Goal: Task Accomplishment & Management: Manage account settings

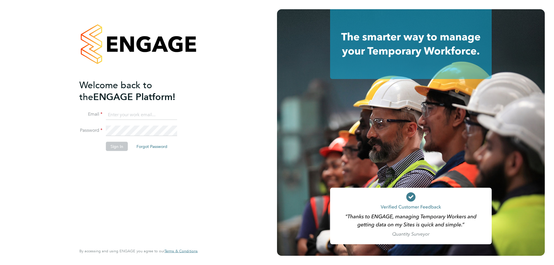
type input "fplunger@fr-group.co.uk"
click at [121, 147] on button "Sign In" at bounding box center [117, 146] width 22 height 9
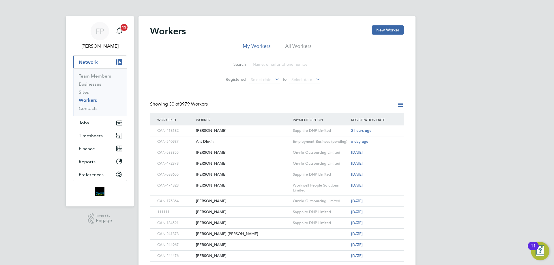
click at [299, 62] on input at bounding box center [292, 64] width 84 height 11
paste input "CAN-499813"
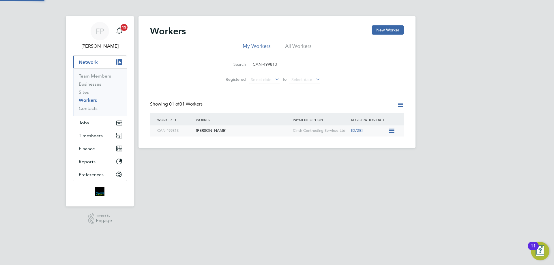
type input "CAN-499813"
click at [265, 132] on div "[PERSON_NAME]" at bounding box center [243, 131] width 97 height 11
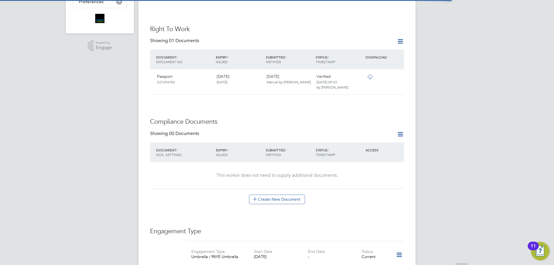
scroll to position [231, 0]
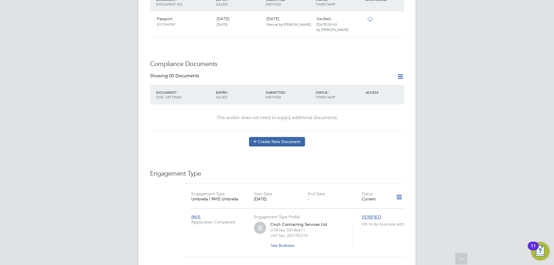
click at [286, 137] on button "Create New Document" at bounding box center [277, 141] width 56 height 9
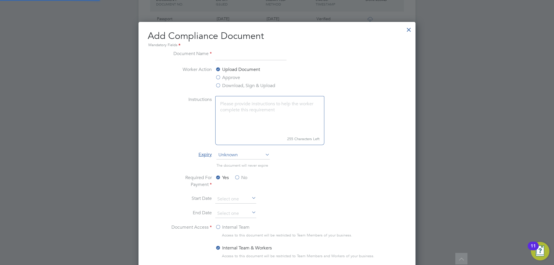
scroll to position [303, 278]
type input "CSCS"
click at [229, 79] on label "Approve" at bounding box center [227, 77] width 25 height 7
click at [0, 0] on input "Approve" at bounding box center [0, 0] width 0 height 0
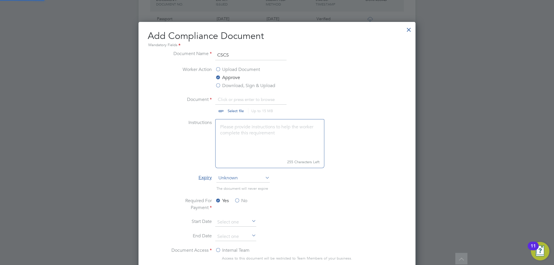
scroll to position [326, 278]
click at [239, 111] on input "file" at bounding box center [241, 104] width 91 height 17
type input "C:\fakepath\cscs.jpeg"
click at [239, 201] on label "No" at bounding box center [240, 201] width 13 height 7
click at [0, 0] on input "No" at bounding box center [0, 0] width 0 height 0
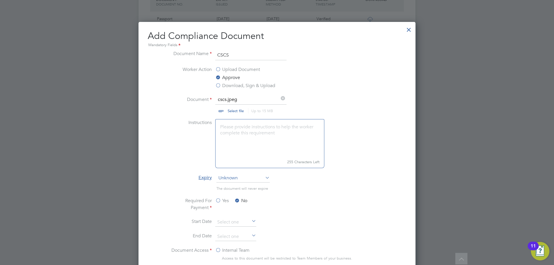
scroll to position [318, 0]
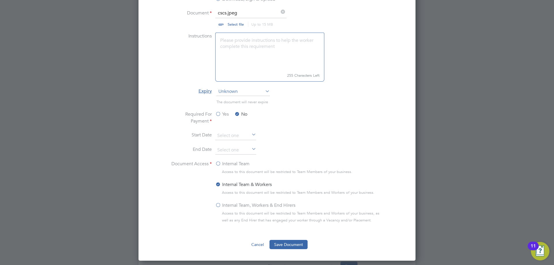
click at [226, 204] on label "Internal Team, Workers & End Hirers" at bounding box center [255, 205] width 80 height 7
click at [0, 0] on input "Internal Team, Workers & End Hirers" at bounding box center [0, 0] width 0 height 0
click at [282, 241] on ng-form "Document Name CSCS Worker Action Upload Document Approve Download, Sign & Uploa…" at bounding box center [277, 107] width 259 height 286
click at [299, 246] on button "Save Document" at bounding box center [289, 244] width 38 height 9
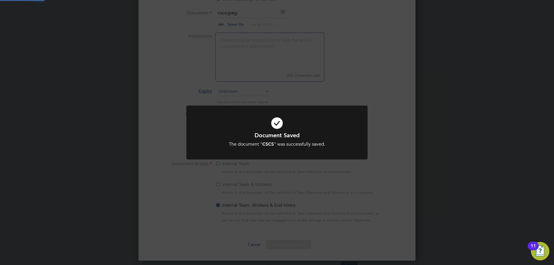
scroll to position [93, 162]
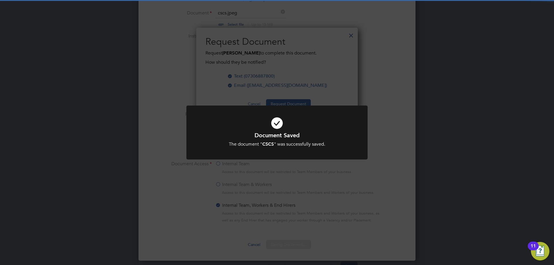
click at [343, 94] on div "Document Saved The document " CSCS " was successfully saved. Cancel Okay" at bounding box center [277, 132] width 554 height 265
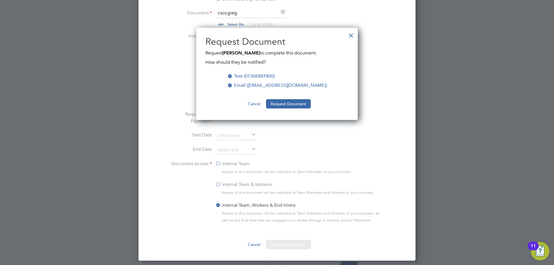
click at [292, 104] on button "Request Document" at bounding box center [288, 103] width 45 height 9
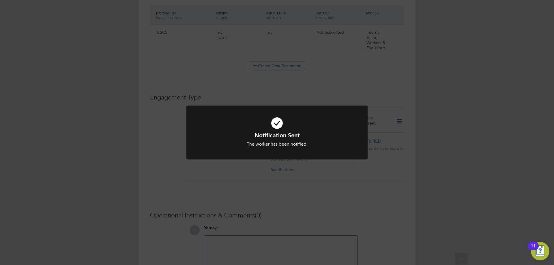
scroll to position [318, 0]
click at [393, 159] on div "Notification Sent The worker has been notified. Cancel Okay" at bounding box center [277, 132] width 554 height 265
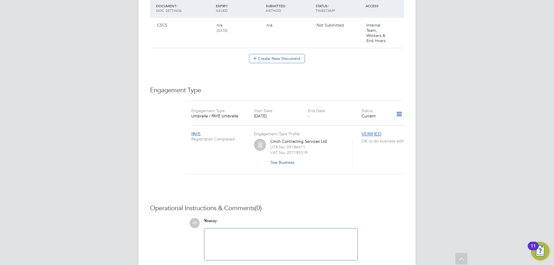
click at [396, 108] on icon at bounding box center [399, 114] width 10 height 13
click at [373, 125] on li "Edit Engagement Type" at bounding box center [369, 125] width 66 height 8
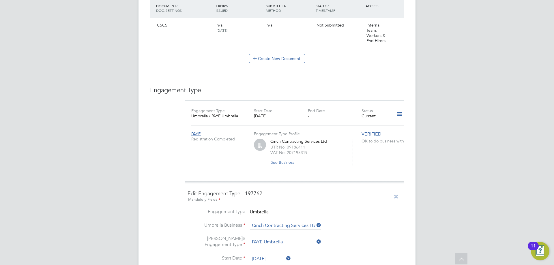
scroll to position [404, 0]
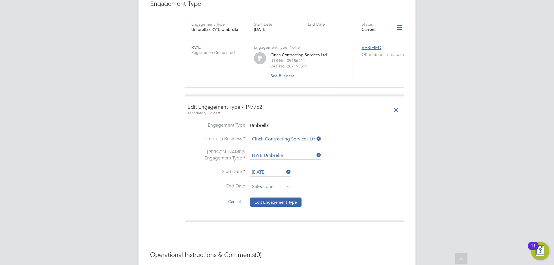
click at [283, 183] on input at bounding box center [270, 187] width 41 height 9
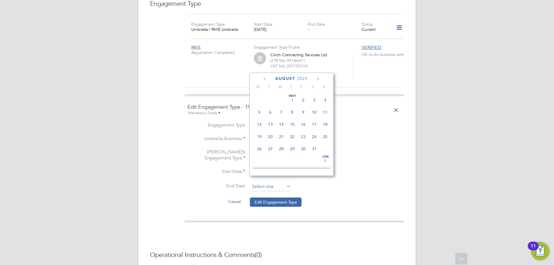
scroll to position [225, 0]
click at [294, 123] on span "28" at bounding box center [292, 118] width 11 height 11
type input "[DATE]"
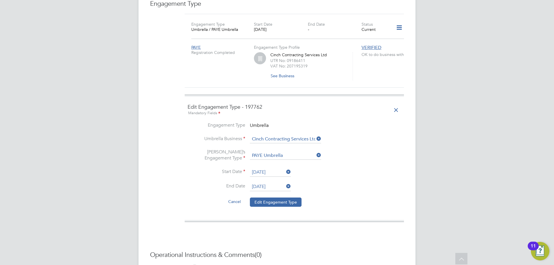
click at [280, 199] on button "Edit Engagement Type" at bounding box center [276, 202] width 52 height 9
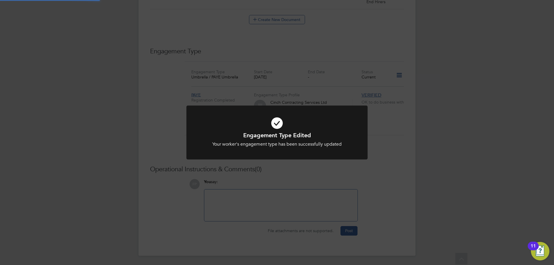
scroll to position [350, 0]
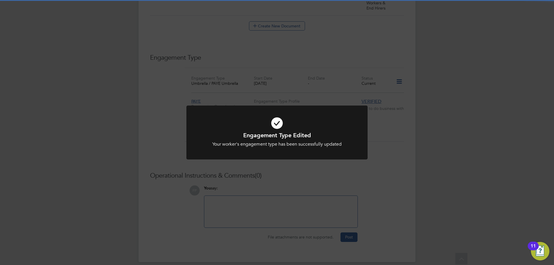
click at [352, 104] on div "Engagement Type Edited Your worker's engagement type has been successfully upda…" at bounding box center [277, 132] width 554 height 265
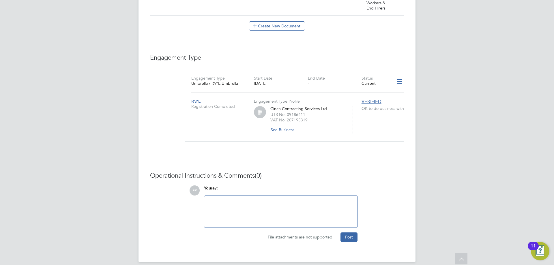
click at [395, 75] on icon at bounding box center [399, 81] width 10 height 13
click at [364, 98] on li "Add Engagement Type" at bounding box center [369, 101] width 66 height 8
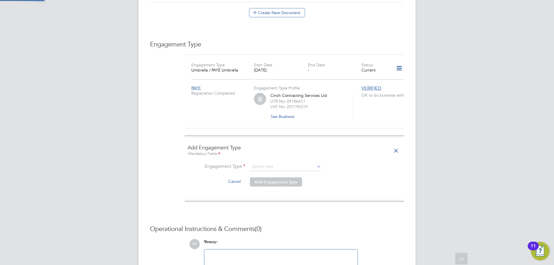
scroll to position [404, 0]
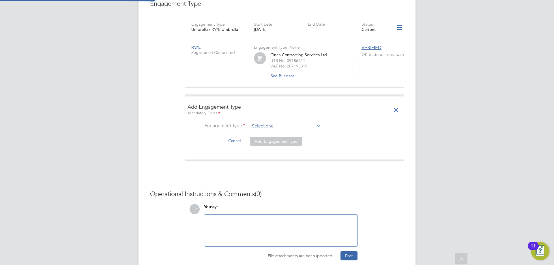
click at [295, 116] on ng-form "Add Engagement Type Mandatory Fields Engagement Type Cancel Add Engagement Type" at bounding box center [295, 128] width 214 height 49
click at [296, 122] on input at bounding box center [285, 126] width 71 height 8
click at [303, 122] on input at bounding box center [285, 126] width 71 height 8
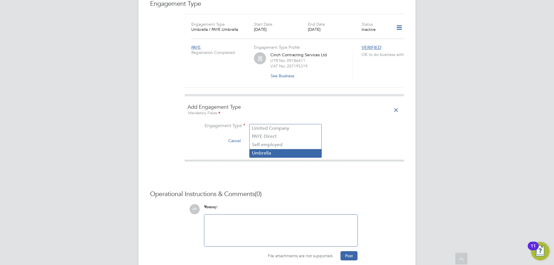
click at [276, 152] on li "Umbrella" at bounding box center [286, 153] width 72 height 8
type input "Umbrella"
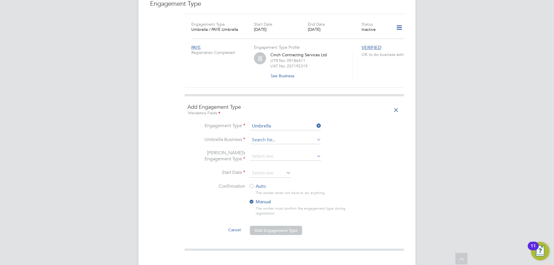
click at [262, 136] on input at bounding box center [285, 140] width 71 height 8
click at [292, 144] on li "Omni a Outsourcing Limited" at bounding box center [286, 142] width 72 height 8
type input "Omnia Outsourcing Limited"
click at [287, 153] on input at bounding box center [285, 157] width 71 height 8
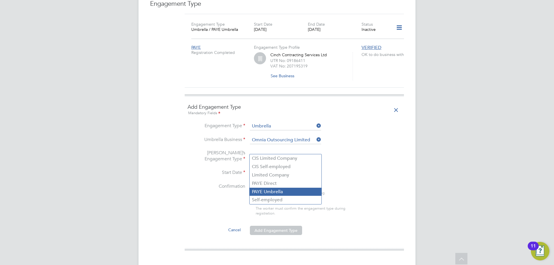
click at [273, 189] on li "PAYE Umbrella" at bounding box center [286, 192] width 72 height 8
type input "PAYE Umbrella"
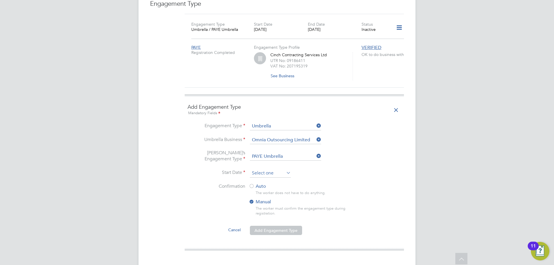
click at [277, 169] on input at bounding box center [270, 173] width 41 height 9
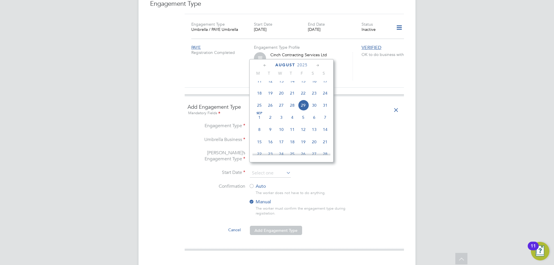
click at [302, 111] on span "29" at bounding box center [303, 105] width 11 height 11
type input "[DATE]"
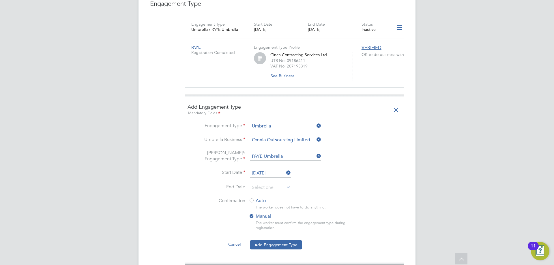
click at [260, 198] on label "Auto" at bounding box center [301, 201] width 104 height 6
click at [272, 234] on ul "Engagement Type Umbrella Umbrella Business Omnia Outsourcing Limited [PERSON_NA…" at bounding box center [295, 189] width 214 height 134
drag, startPoint x: 357, startPoint y: 208, endPoint x: 335, endPoint y: 222, distance: 26.4
click at [358, 208] on li "Confirmation Auto The worker does not have to do anything. Manual The worker mu…" at bounding box center [295, 219] width 214 height 42
click at [290, 241] on button "Add Engagement Type" at bounding box center [276, 245] width 52 height 9
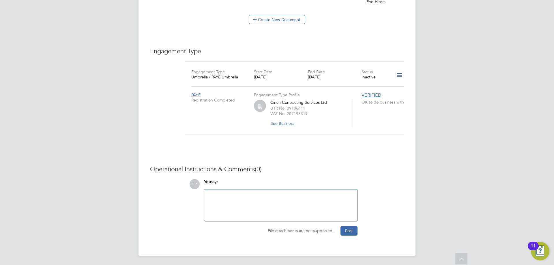
scroll to position [350, 0]
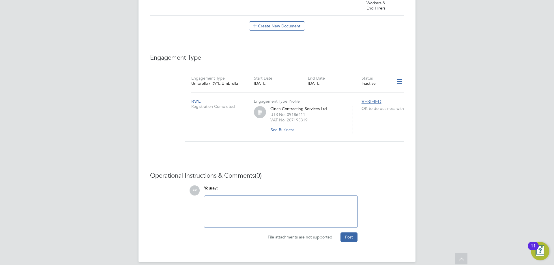
click at [291, 186] on div "You say:" at bounding box center [281, 191] width 154 height 10
click at [283, 201] on div at bounding box center [281, 212] width 146 height 25
paste div
click at [357, 233] on button "Post" at bounding box center [349, 237] width 17 height 9
